Goal: Transaction & Acquisition: Download file/media

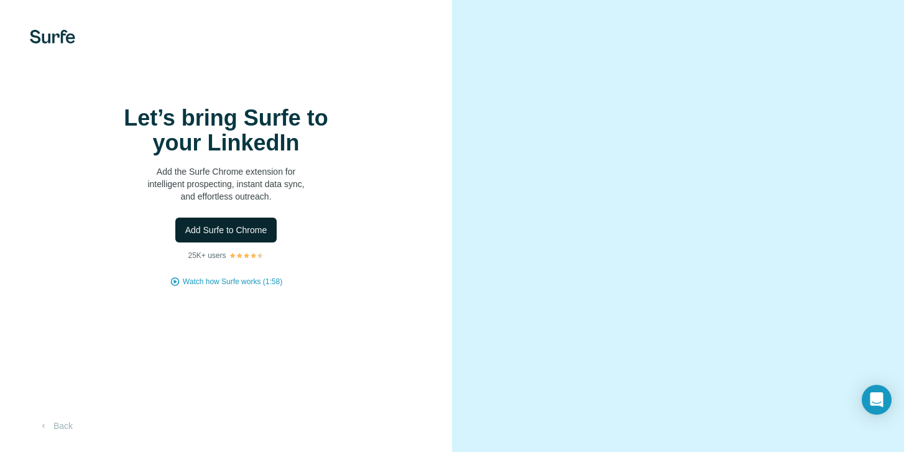
click at [235, 236] on span "Add Surfe to Chrome" at bounding box center [226, 230] width 82 height 12
